Goal: Find specific page/section: Find specific page/section

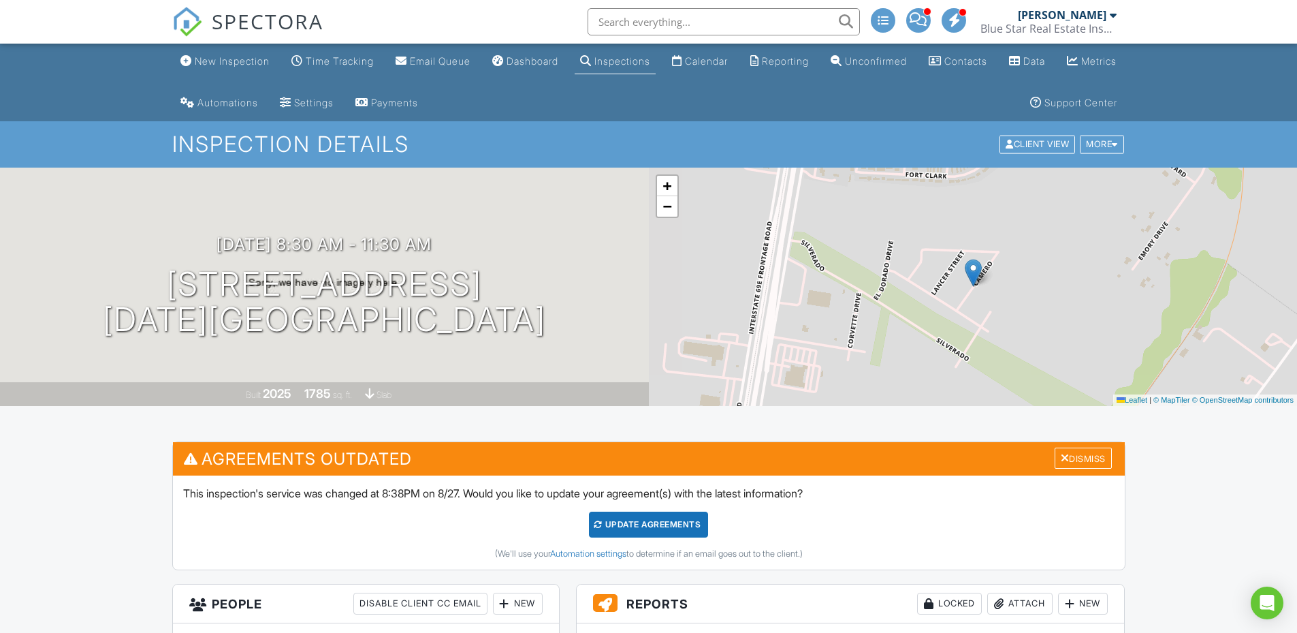
click at [607, 25] on input "text" at bounding box center [724, 21] width 272 height 27
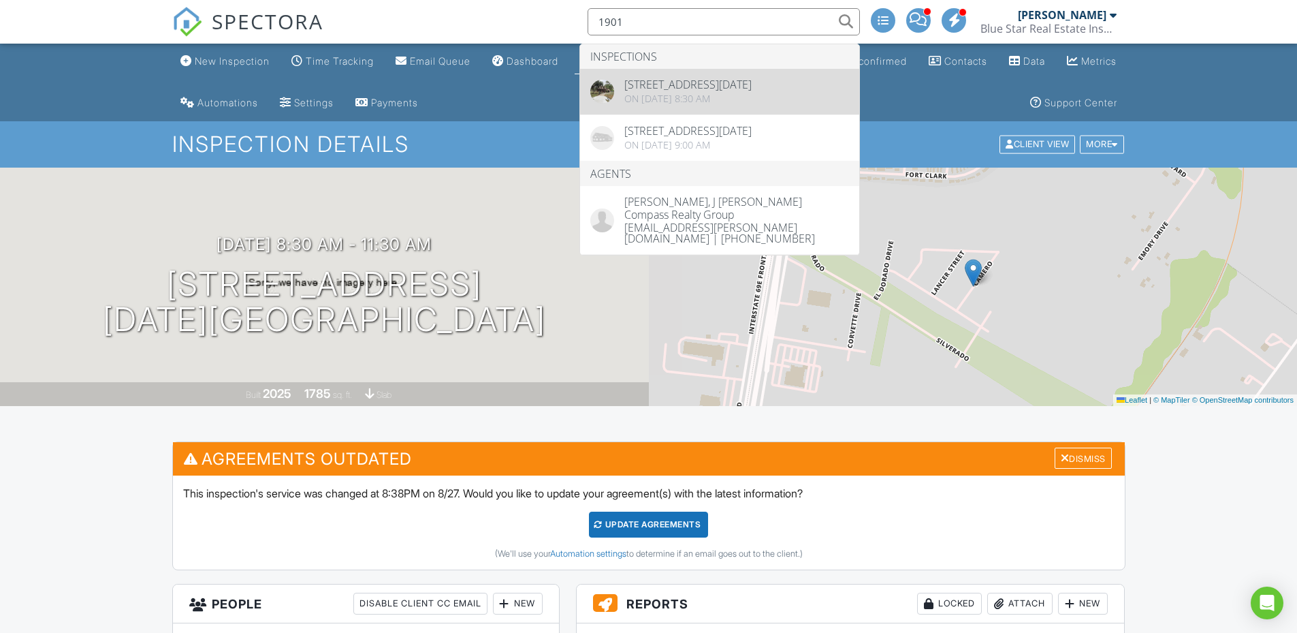
type input "1901"
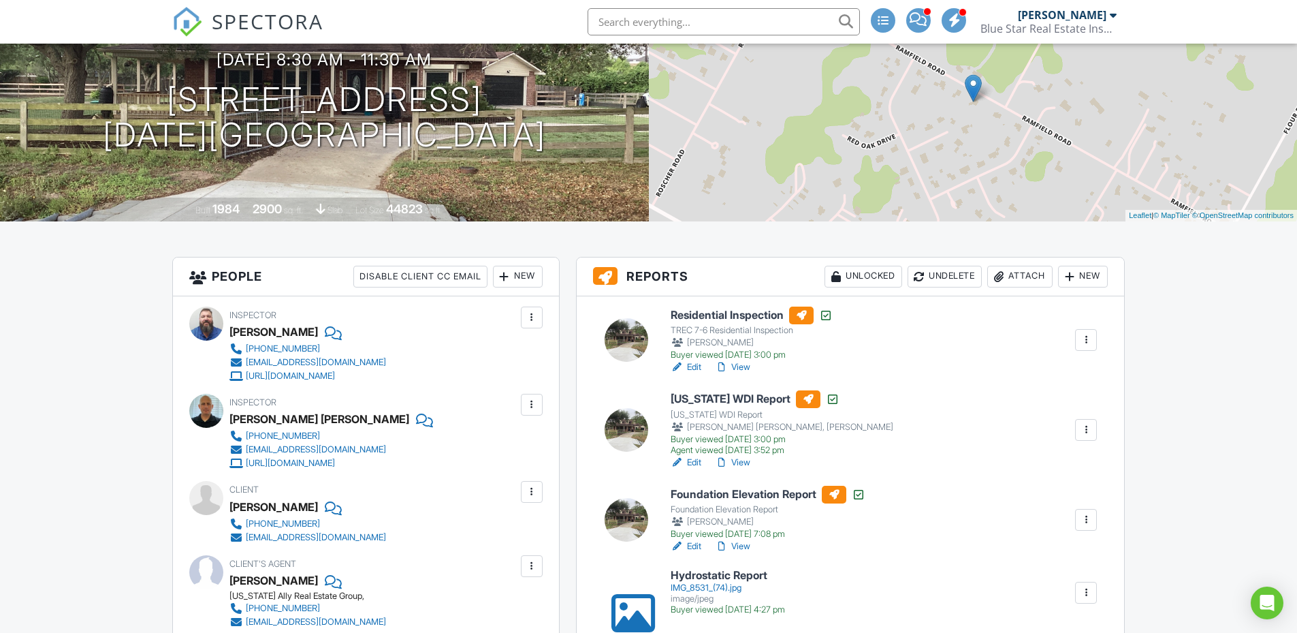
scroll to position [182, 0]
